Goal: Communication & Community: Answer question/provide support

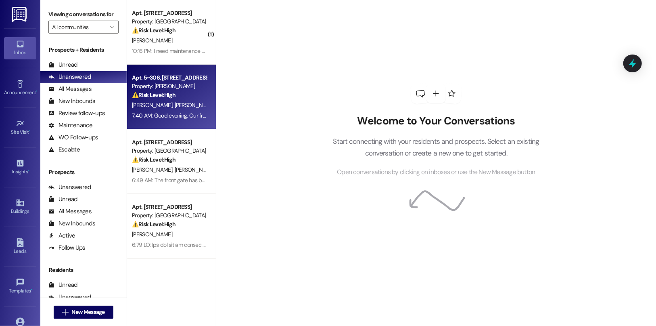
click at [176, 119] on div "7:40 AM: Good evening. Our front door has become increasingly difficult to lock…" at bounding box center [509, 115] width 755 height 7
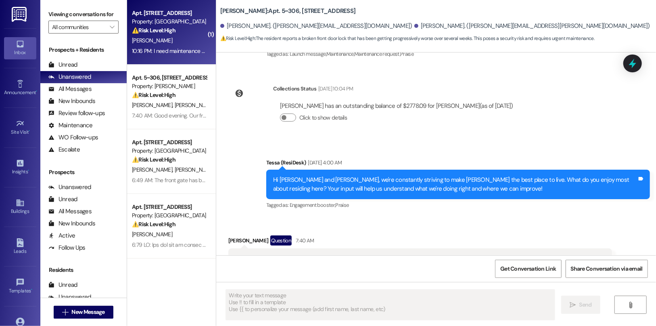
scroll to position [211, 0]
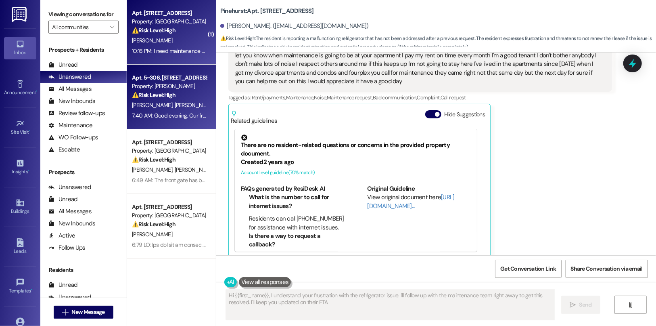
type textarea "Hi {{first_name}}, I understand your frustration with the refrigerator issue. I…"
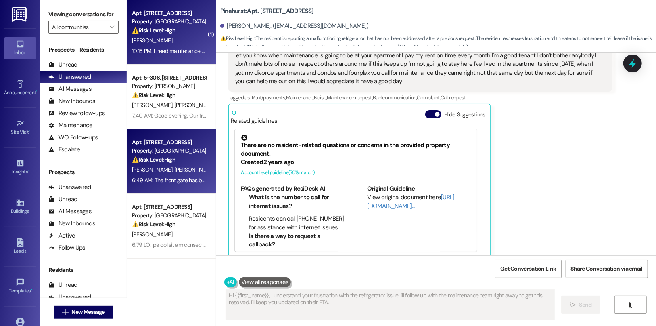
click at [169, 177] on div "6:49 AM: The front gate has been broken when would that be fixed? 6:49 AM: The …" at bounding box center [212, 179] width 160 height 7
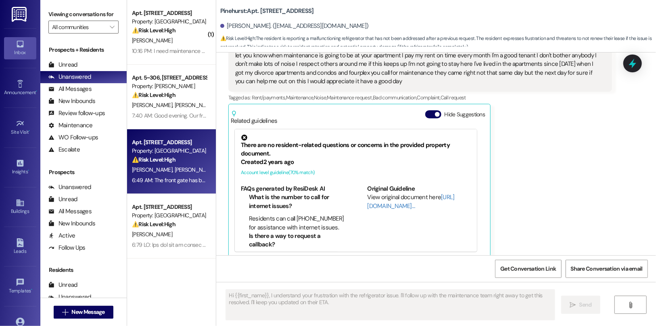
type textarea "Fetching suggested responses. Please feel free to read through the conversation…"
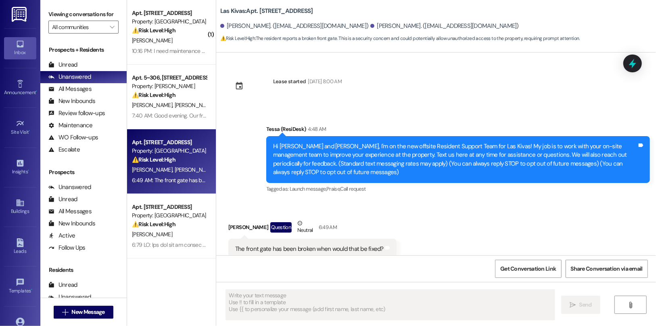
scroll to position [22, 0]
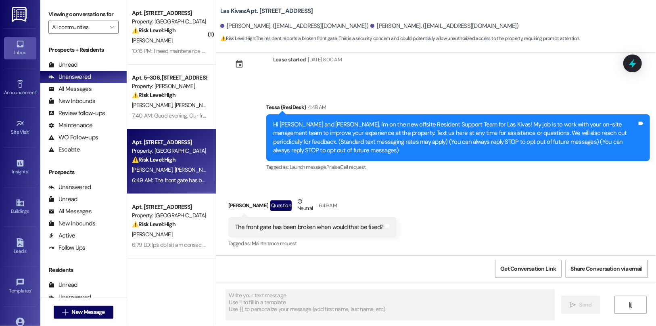
type textarea "Fetching suggested responses. Please feel free to read through the conversation…"
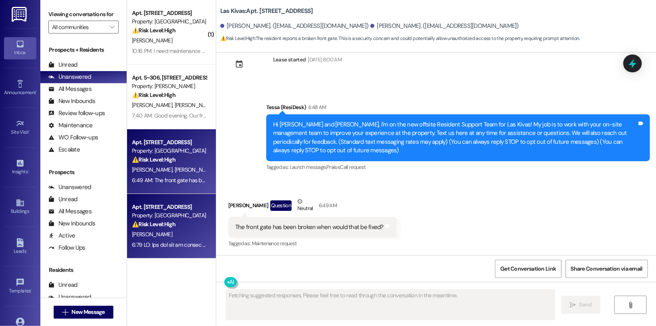
click at [169, 232] on div "[PERSON_NAME]" at bounding box center [169, 234] width 76 height 10
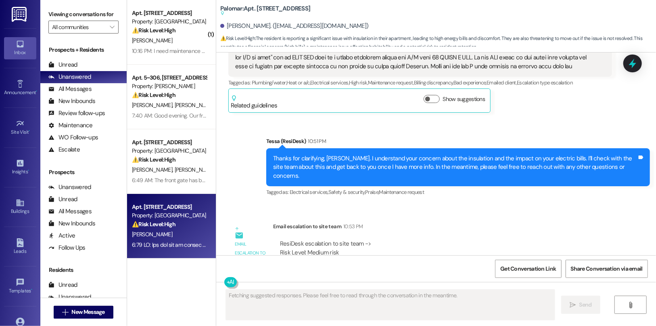
scroll to position [730, 0]
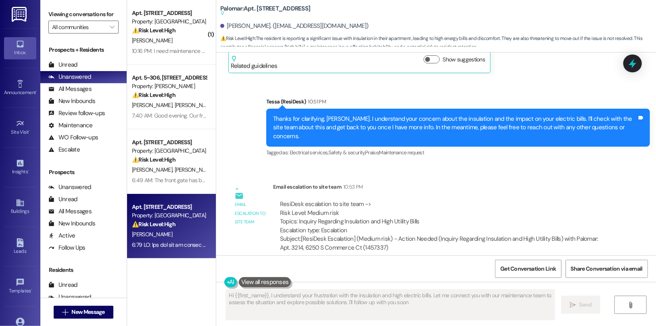
type textarea "Hi {{first_name}}, I understand your frustration with the insulation and high e…"
